Goal: Find specific page/section: Find specific page/section

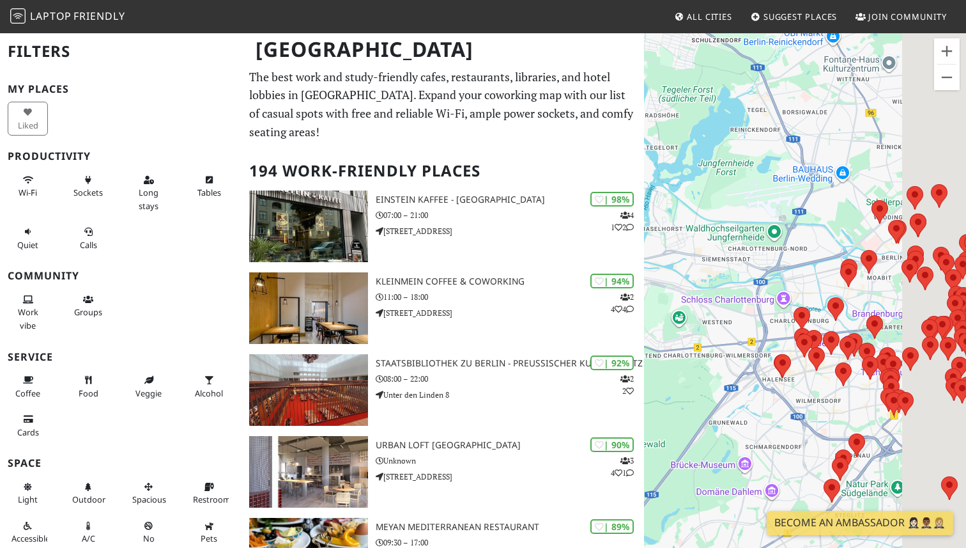
drag, startPoint x: 798, startPoint y: 387, endPoint x: 656, endPoint y: 302, distance: 165.9
click at [656, 302] on div "Para navegar, presiona las teclas de flecha." at bounding box center [805, 306] width 322 height 548
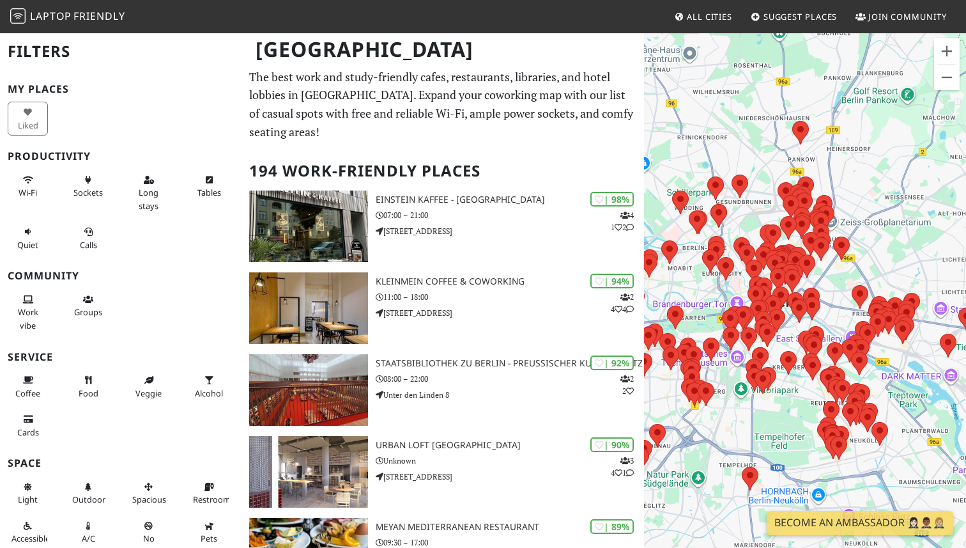
drag, startPoint x: 845, startPoint y: 351, endPoint x: 716, endPoint y: 392, distance: 135.4
click at [716, 392] on div "Para navegar, presiona las teclas de flecha." at bounding box center [805, 306] width 322 height 548
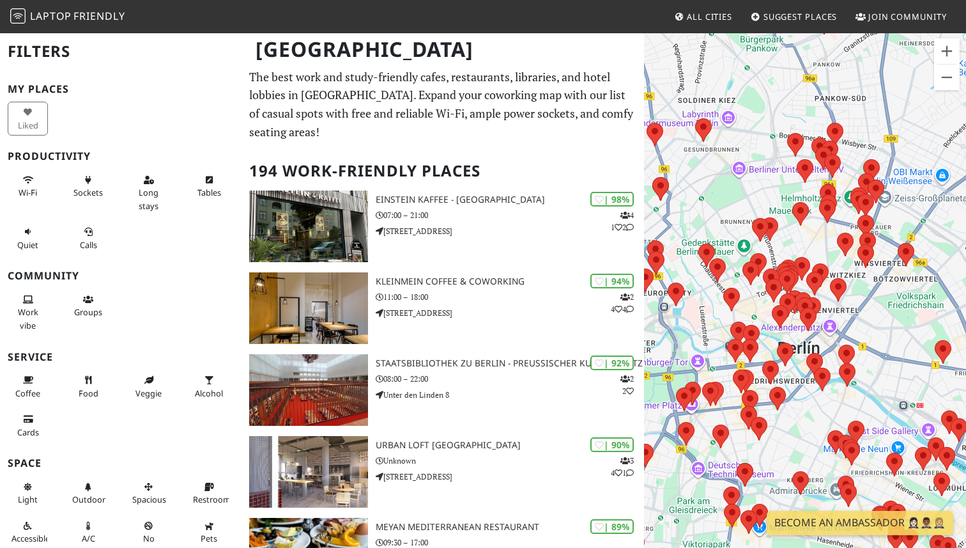
drag, startPoint x: 813, startPoint y: 311, endPoint x: 769, endPoint y: 340, distance: 52.5
click at [769, 340] on div "Para navegar, presiona las teclas de flecha." at bounding box center [805, 306] width 322 height 548
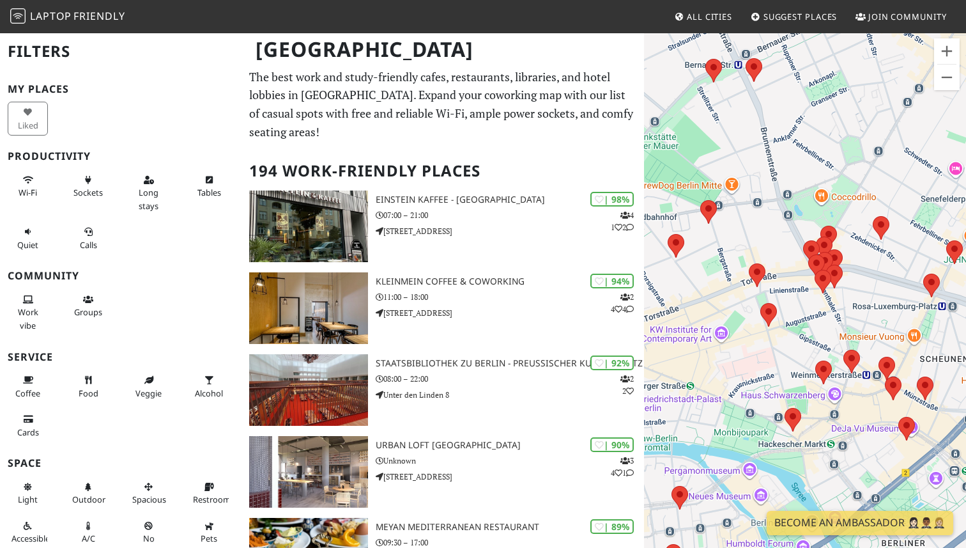
drag, startPoint x: 824, startPoint y: 300, endPoint x: 803, endPoint y: 445, distance: 146.5
click at [803, 445] on div "Para navegar, presiona las teclas de flecha." at bounding box center [805, 306] width 322 height 548
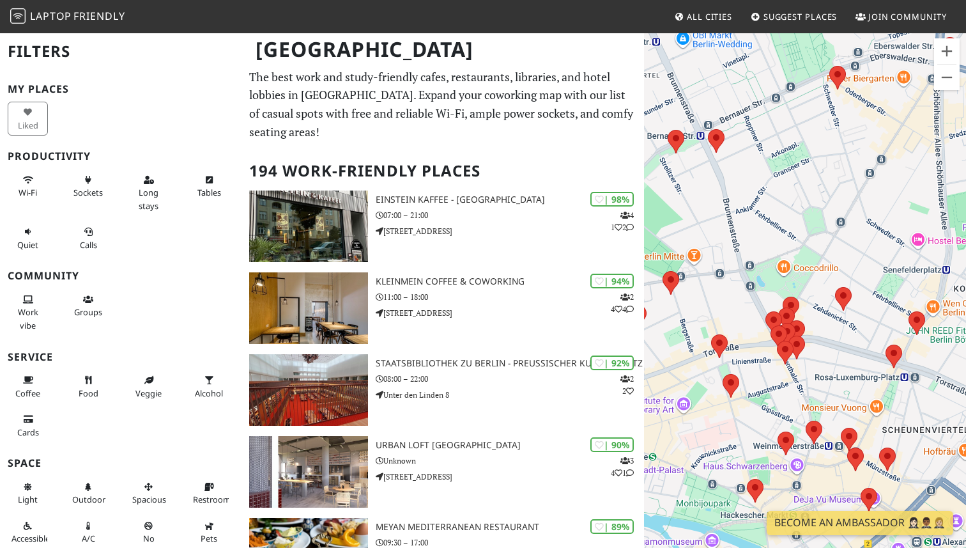
drag, startPoint x: 820, startPoint y: 319, endPoint x: 782, endPoint y: 384, distance: 75.3
click at [782, 384] on div "Para navegar, presiona las teclas de flecha." at bounding box center [805, 306] width 322 height 548
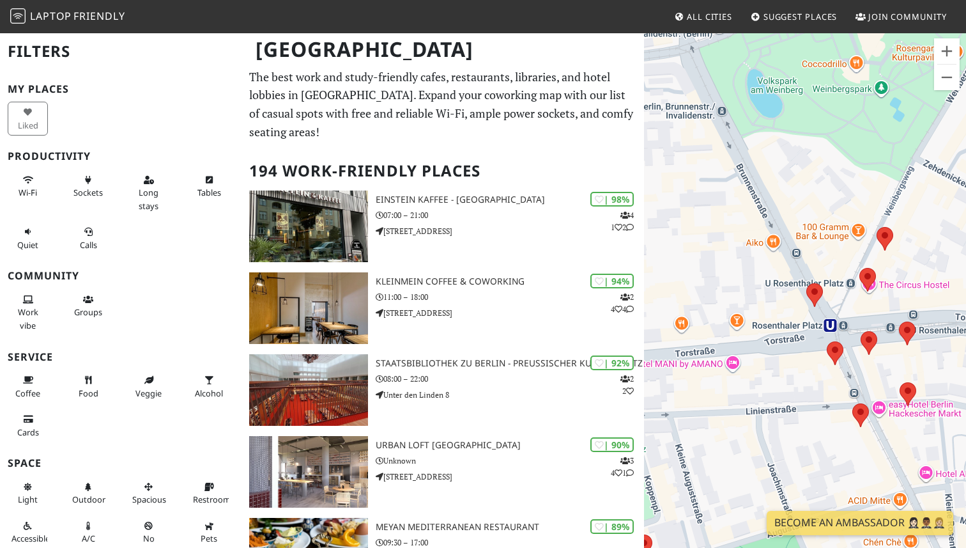
drag, startPoint x: 781, startPoint y: 233, endPoint x: 850, endPoint y: 304, distance: 99.0
click at [850, 304] on div "Para navegar, presiona las teclas de flecha." at bounding box center [805, 306] width 322 height 548
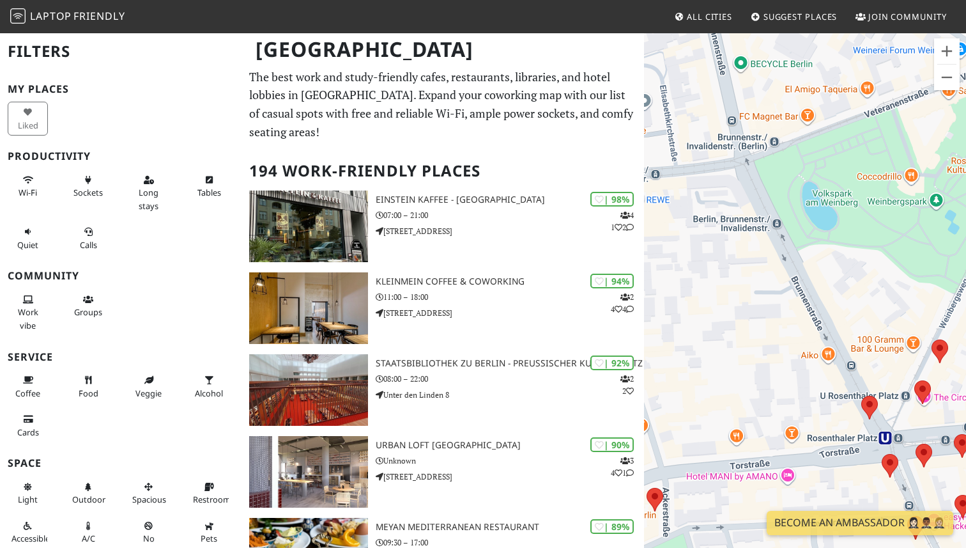
drag, startPoint x: 784, startPoint y: 202, endPoint x: 839, endPoint y: 313, distance: 124.0
click at [839, 313] on div "Para navegar, presiona las teclas de flecha." at bounding box center [805, 306] width 322 height 548
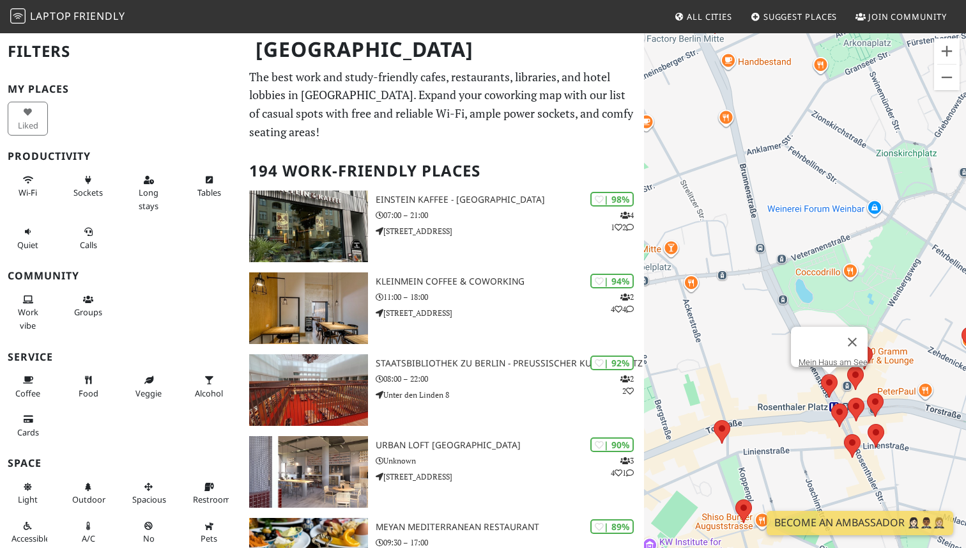
click at [821, 374] on area at bounding box center [821, 374] width 0 height 0
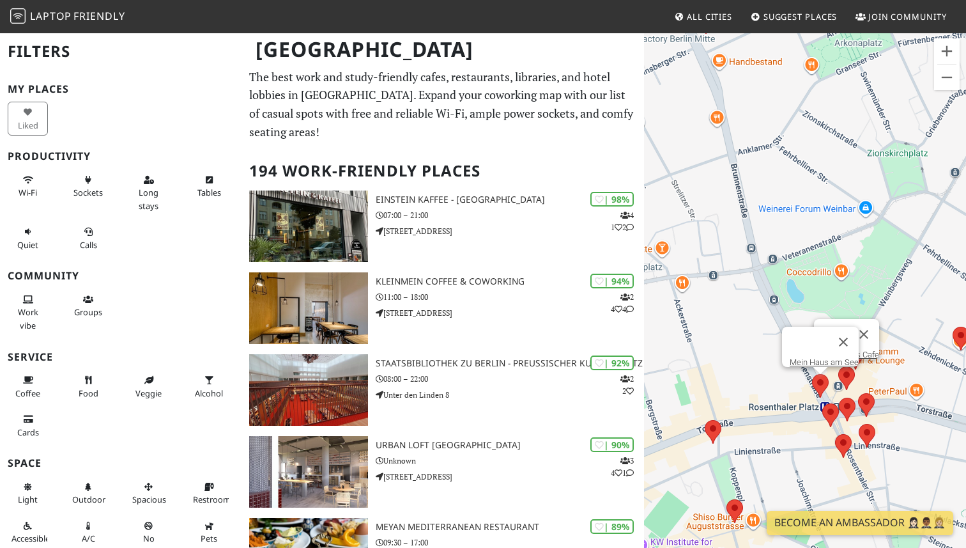
click at [838, 366] on area at bounding box center [838, 366] width 0 height 0
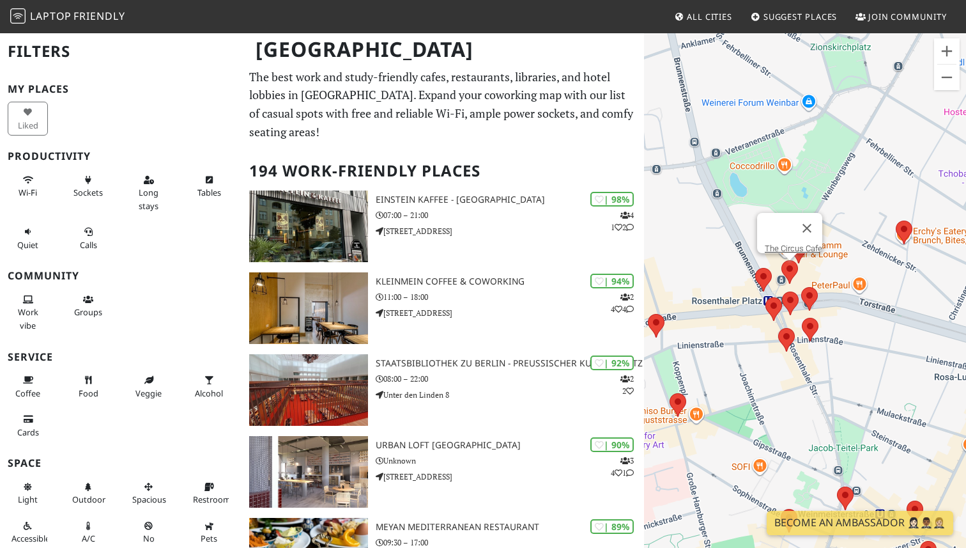
drag, startPoint x: 894, startPoint y: 387, endPoint x: 832, endPoint y: 279, distance: 124.5
click at [832, 279] on div "Para navegar, presiona las teclas [PERSON_NAME]. The Circus Cafe" at bounding box center [805, 306] width 322 height 548
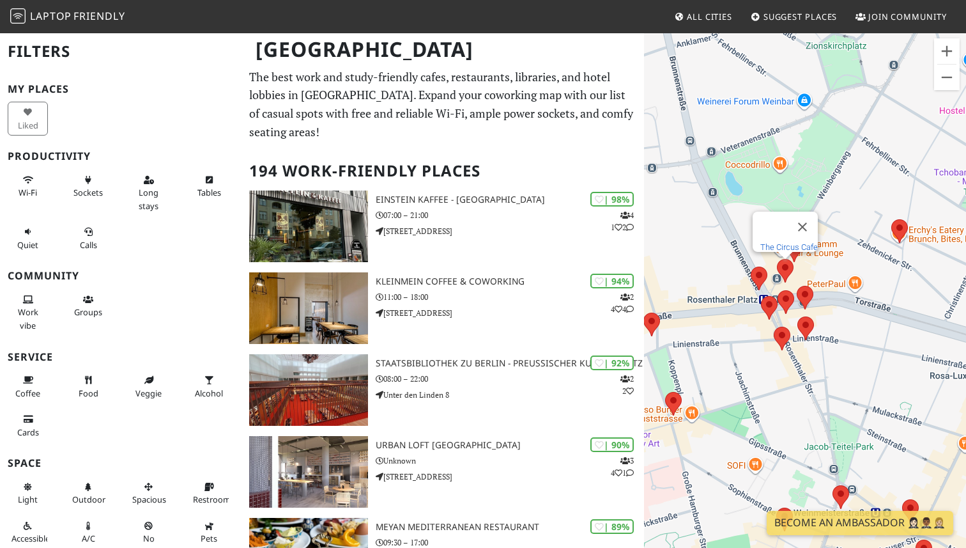
click at [786, 242] on link "The Circus Cafe" at bounding box center [789, 247] width 58 height 10
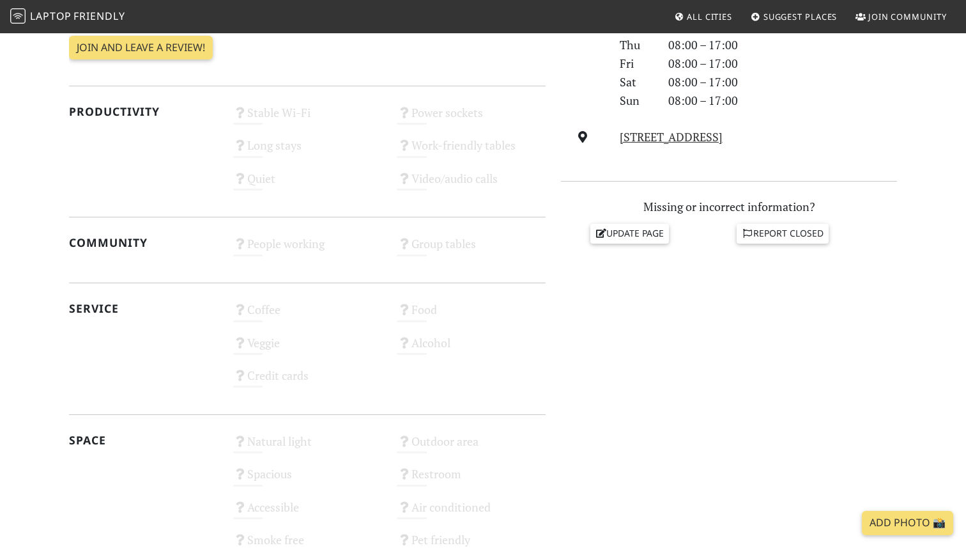
scroll to position [475, 0]
